Goal: Contribute content: Contribute content

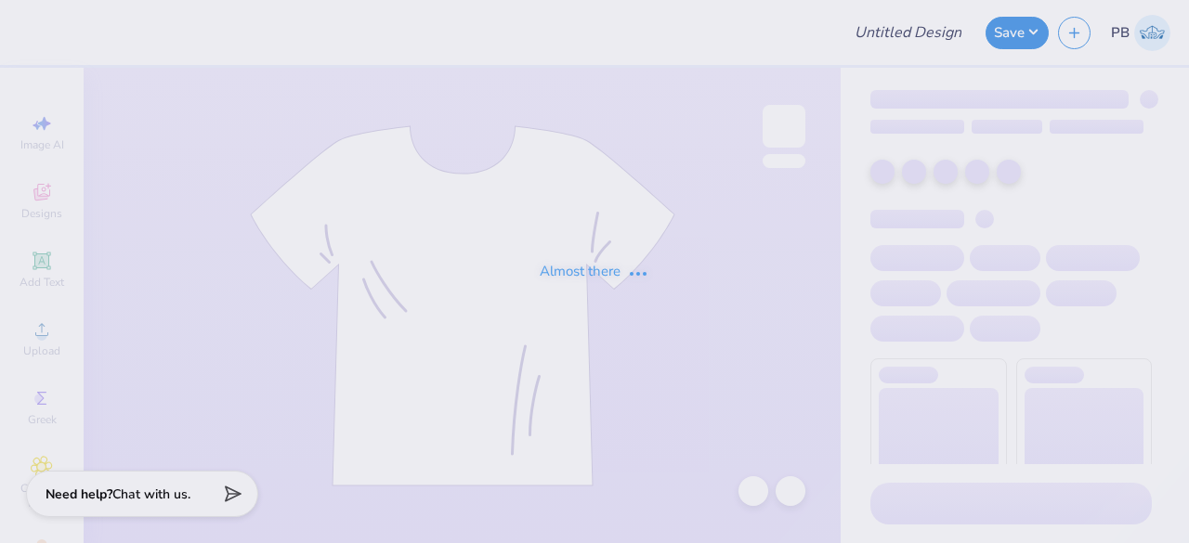
type input "Hillel Fall Merch"
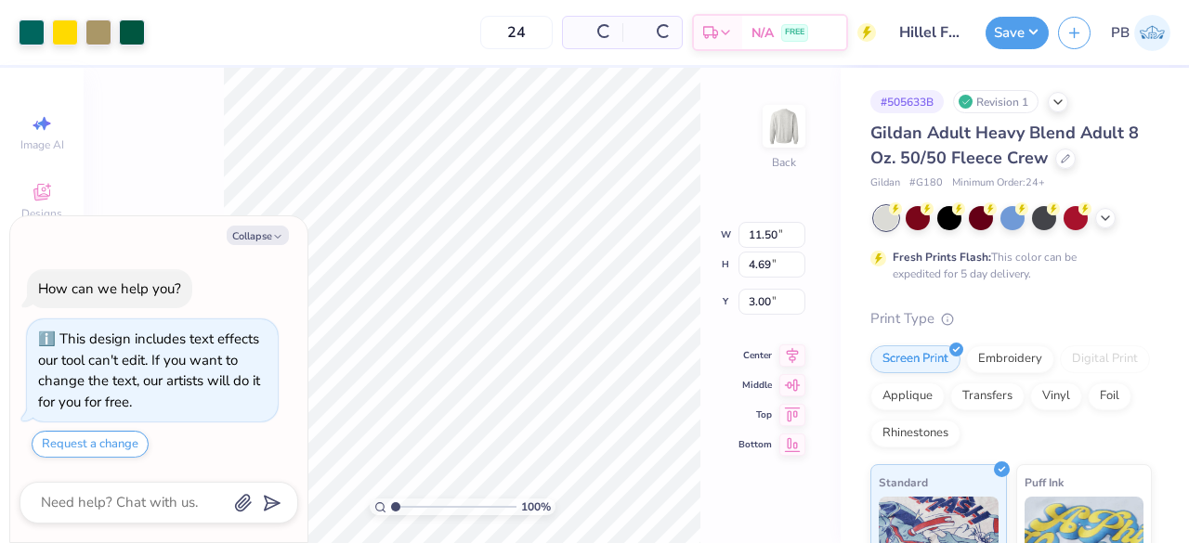
type textarea "x"
type input "0.24"
type input "1.15"
type input "6.52"
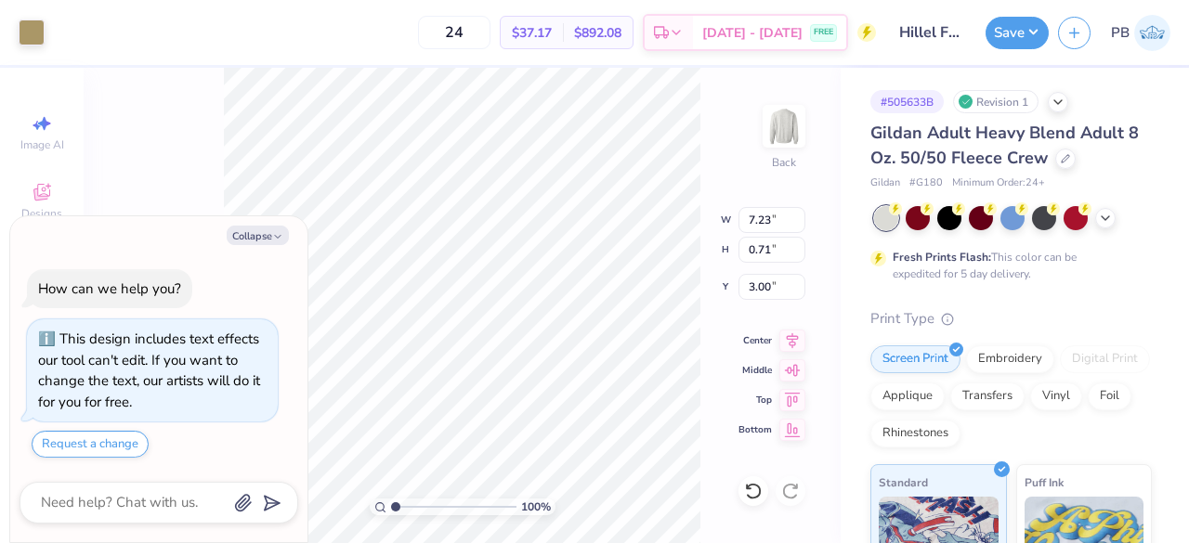
type textarea "x"
type input "6.81"
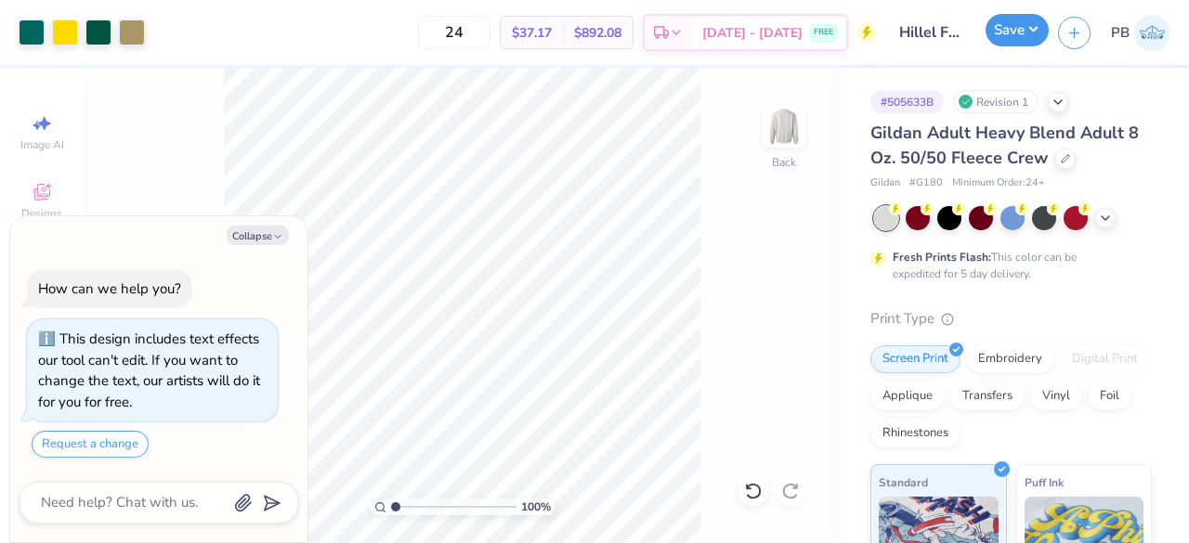
click at [1013, 25] on button "Save" at bounding box center [1017, 30] width 63 height 33
type textarea "x"
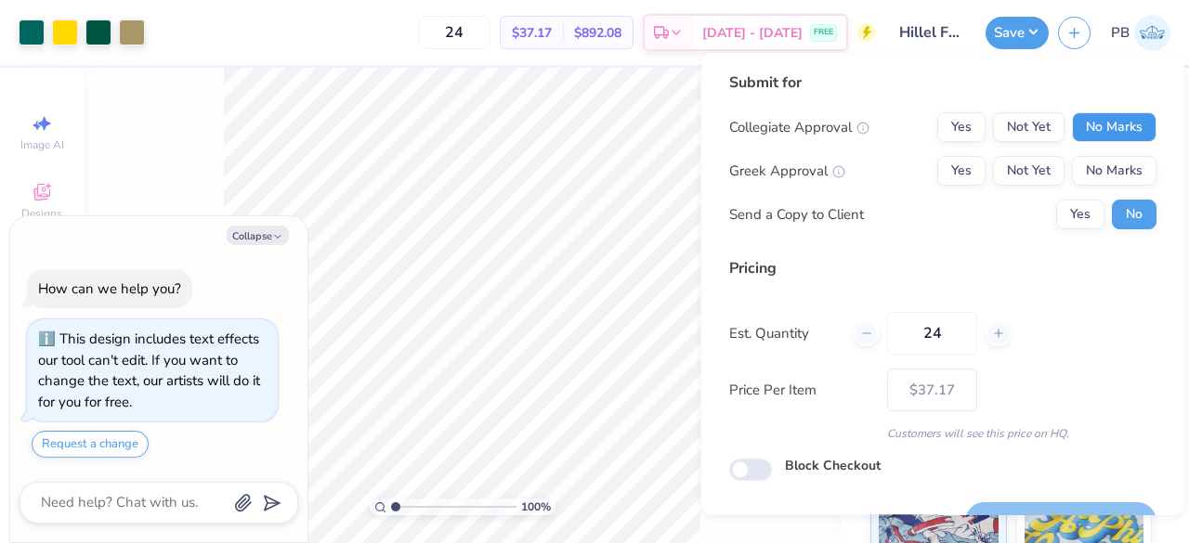
click at [1105, 117] on button "No Marks" at bounding box center [1114, 127] width 85 height 30
click at [1009, 140] on button "Not Yet" at bounding box center [1029, 127] width 72 height 30
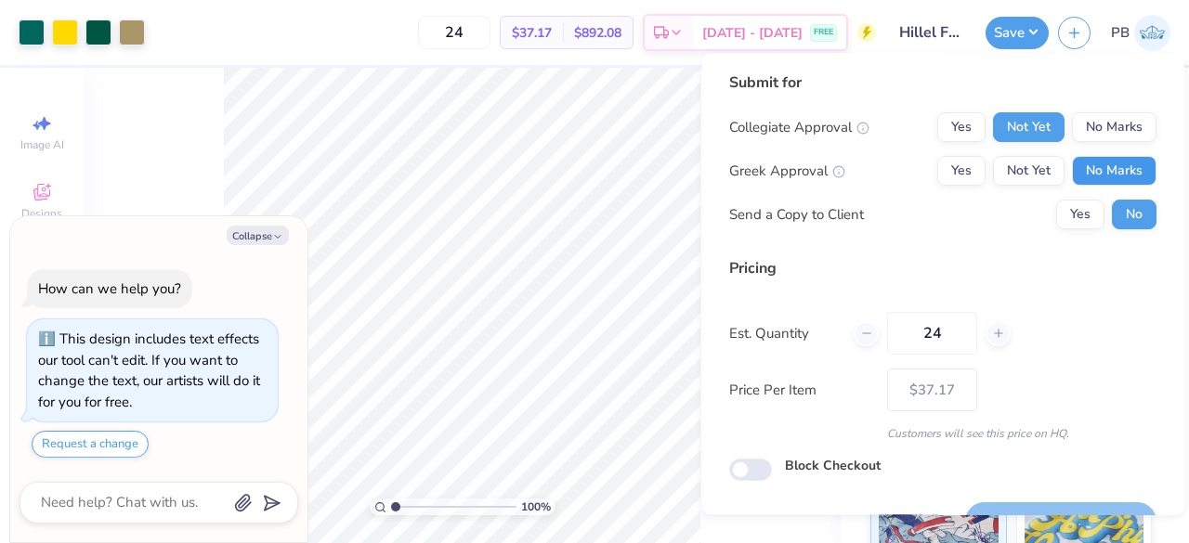
click at [1118, 165] on button "No Marks" at bounding box center [1114, 171] width 85 height 30
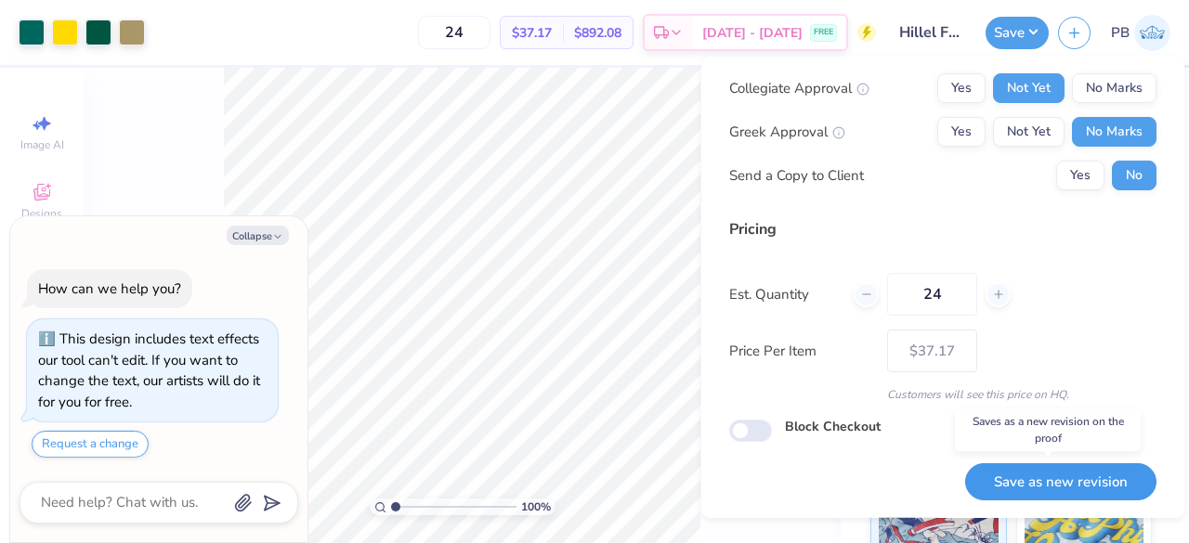
click at [1021, 477] on button "Save as new revision" at bounding box center [1060, 482] width 191 height 38
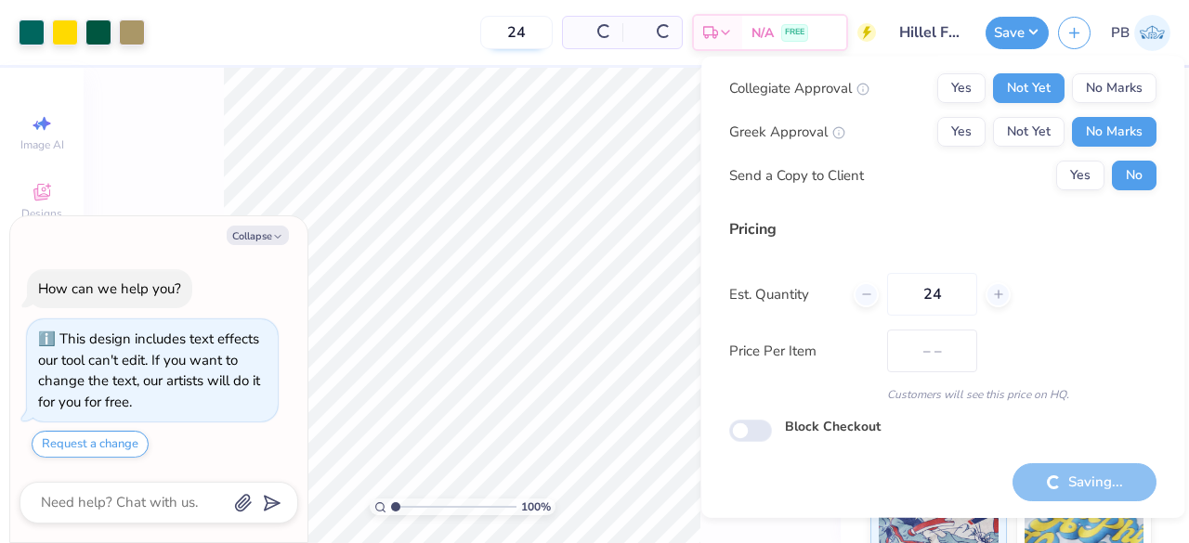
type input "$37.17"
type textarea "x"
